Goal: Find specific page/section: Locate item on page

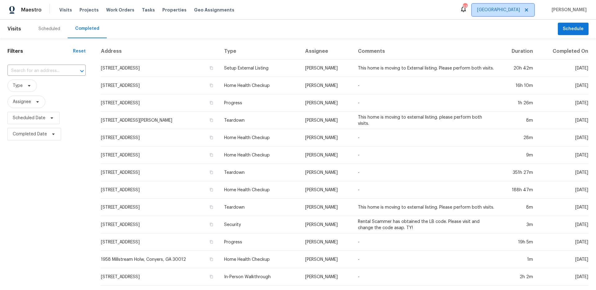
click at [520, 11] on span "[GEOGRAPHIC_DATA]" at bounding box center [498, 10] width 43 height 6
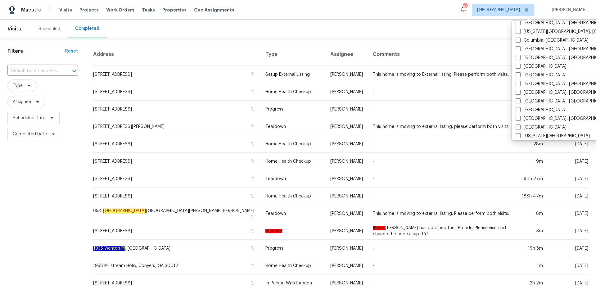
scroll to position [205, 0]
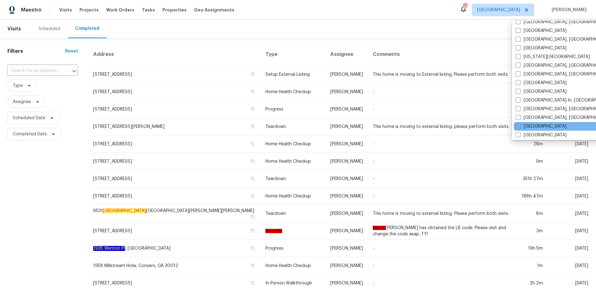
click at [516, 126] on span at bounding box center [518, 126] width 5 height 5
click at [516, 126] on input "[GEOGRAPHIC_DATA]" at bounding box center [518, 125] width 4 height 4
checkbox input "true"
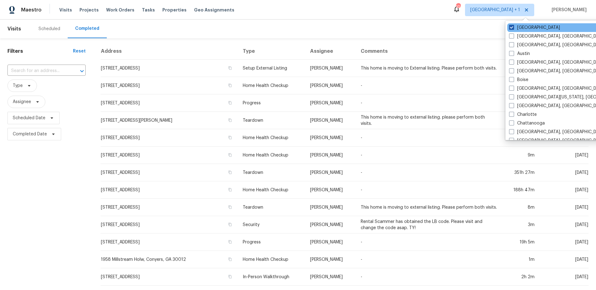
click at [520, 26] on label "[GEOGRAPHIC_DATA]" at bounding box center [534, 28] width 51 height 6
click at [513, 26] on input "[GEOGRAPHIC_DATA]" at bounding box center [511, 27] width 4 height 4
checkbox input "false"
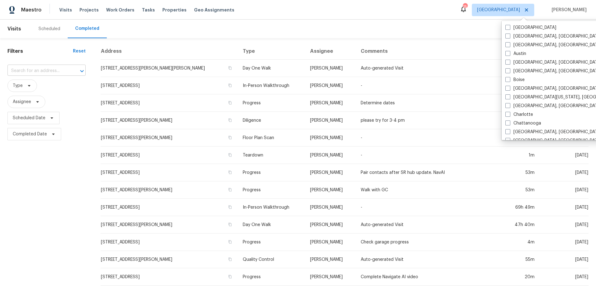
click at [48, 73] on input "text" at bounding box center [37, 71] width 61 height 10
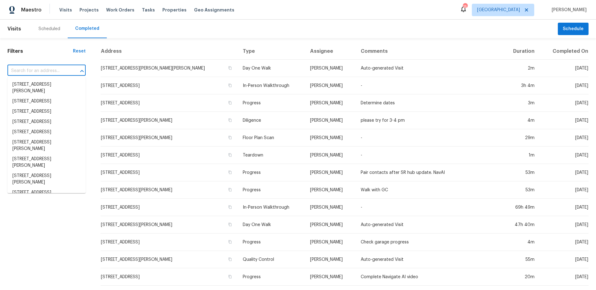
paste input "9480 Revere Ln N"
type input "9480 Revere Ln N"
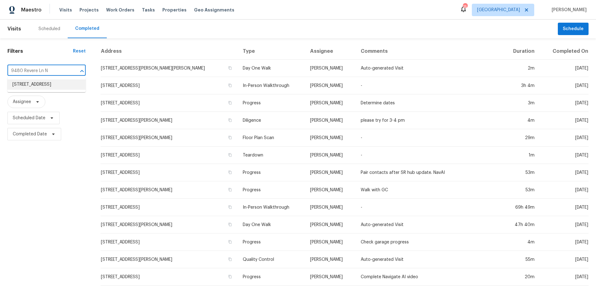
click at [46, 86] on li "[STREET_ADDRESS]" at bounding box center [46, 84] width 78 height 10
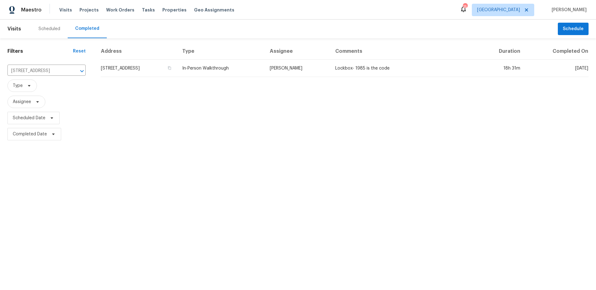
click at [177, 74] on td "[STREET_ADDRESS]" at bounding box center [139, 68] width 77 height 17
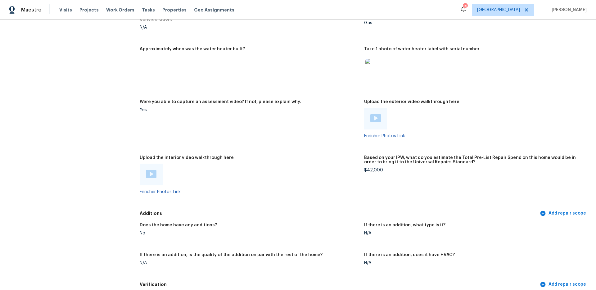
scroll to position [1312, 0]
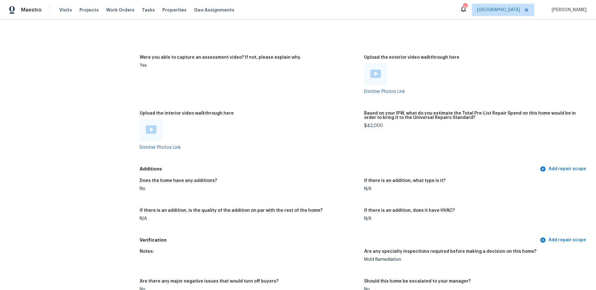
click at [149, 129] on img at bounding box center [151, 129] width 11 height 8
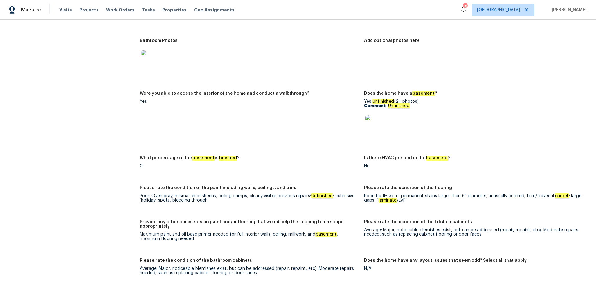
scroll to position [765, 0]
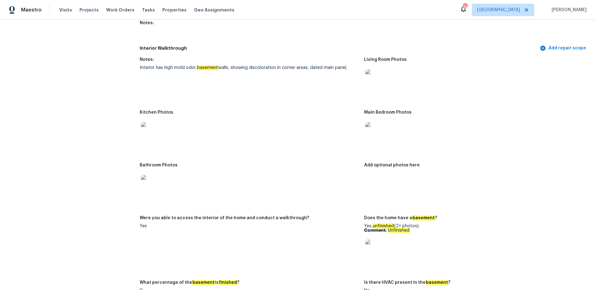
click at [374, 245] on img at bounding box center [375, 249] width 20 height 20
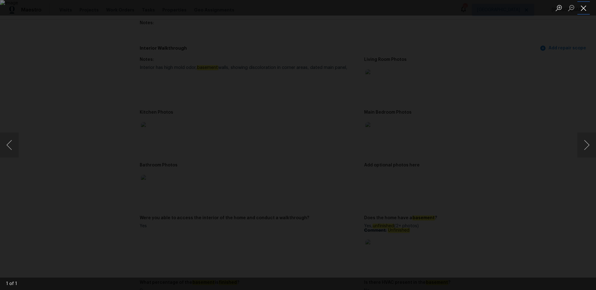
click at [582, 12] on button "Close lightbox" at bounding box center [583, 7] width 12 height 11
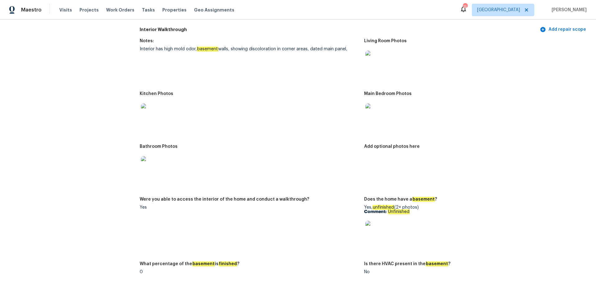
scroll to position [820, 0]
